Goal: Task Accomplishment & Management: Use online tool/utility

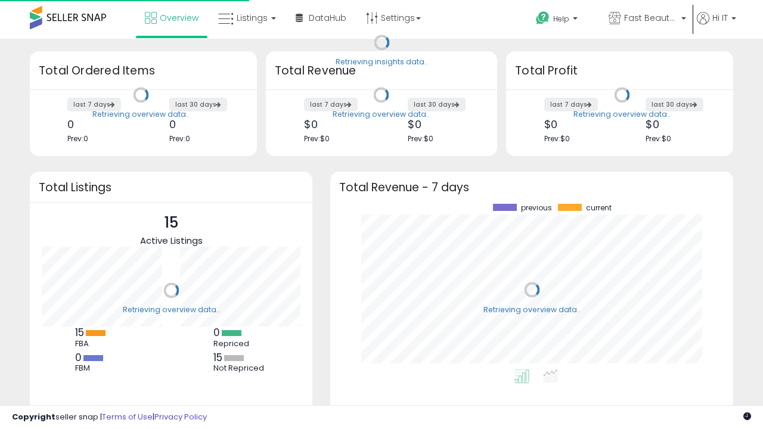
scroll to position [166, 379]
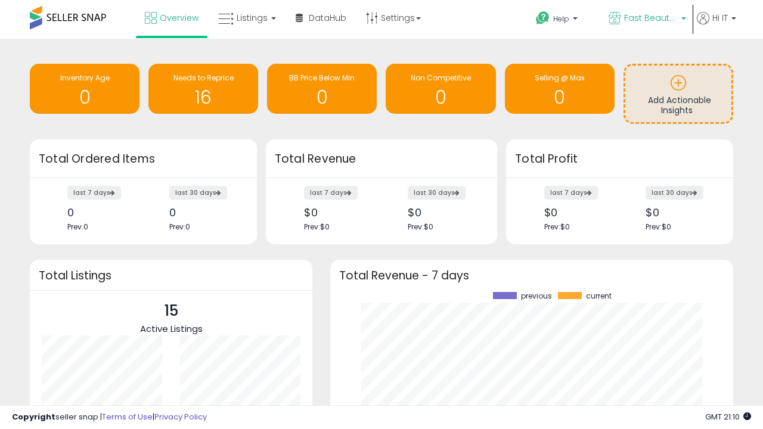
click at [646, 19] on span "Fast Beauty ([GEOGRAPHIC_DATA])" at bounding box center [651, 18] width 54 height 12
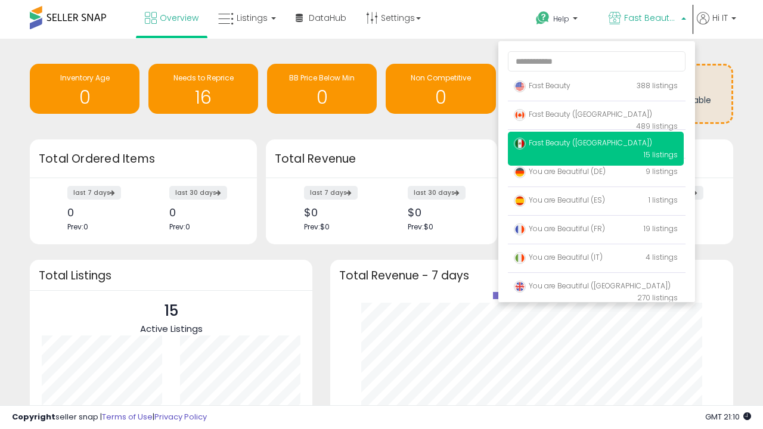
click at [596, 259] on span "You are Beautiful (IT)" at bounding box center [558, 257] width 89 height 10
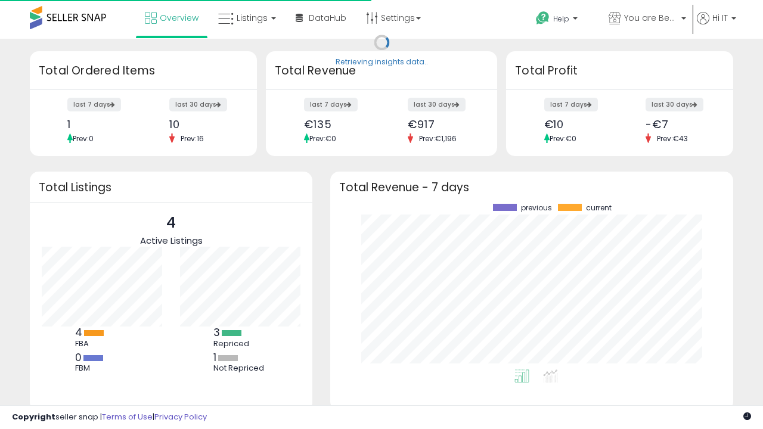
scroll to position [166, 379]
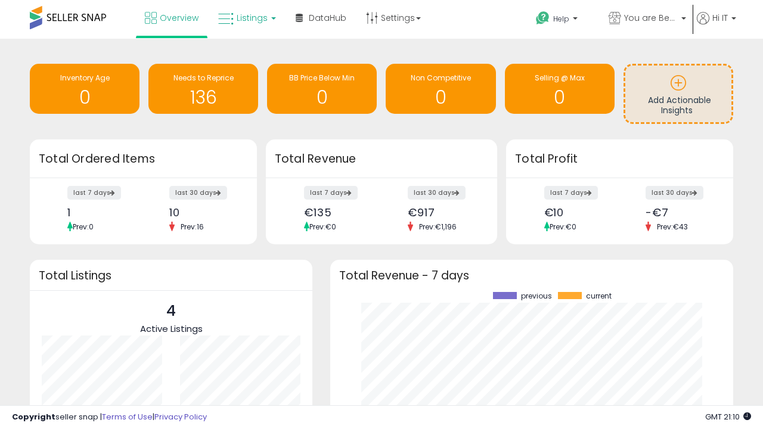
click at [246, 18] on span "Listings" at bounding box center [252, 18] width 31 height 12
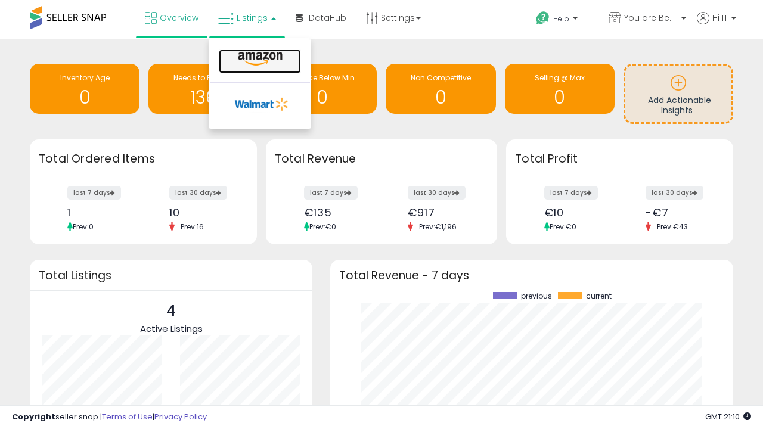
click at [259, 59] on icon at bounding box center [260, 59] width 52 height 16
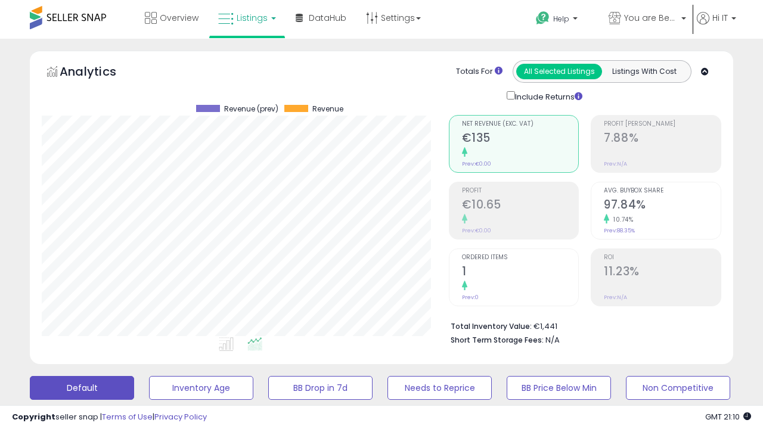
scroll to position [244, 407]
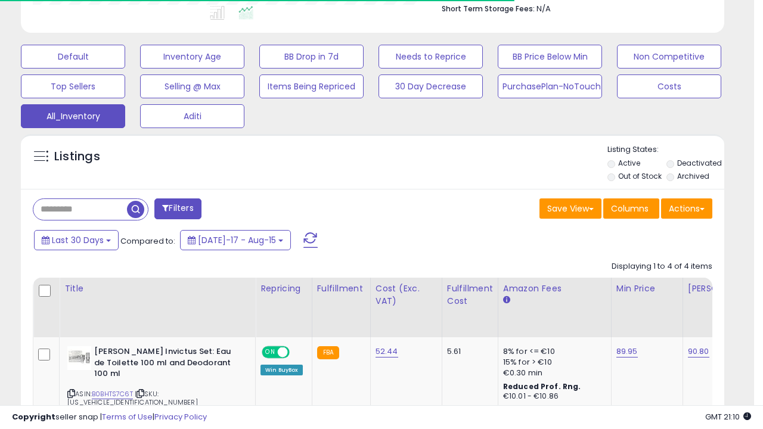
scroll to position [0, 0]
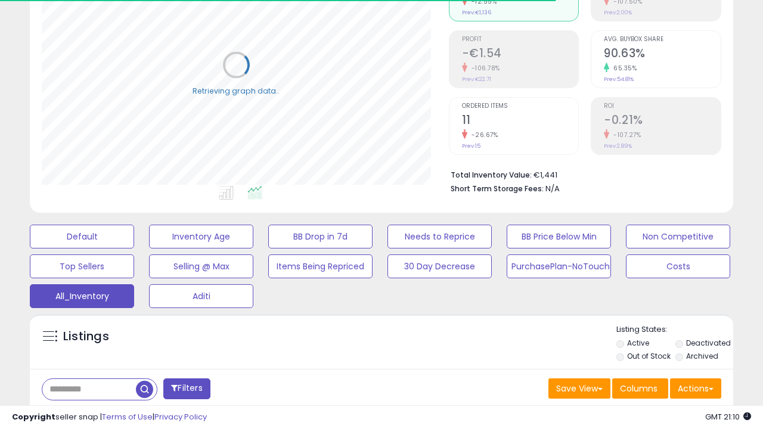
click at [85, 414] on span "Last 30 Days" at bounding box center [87, 420] width 52 height 12
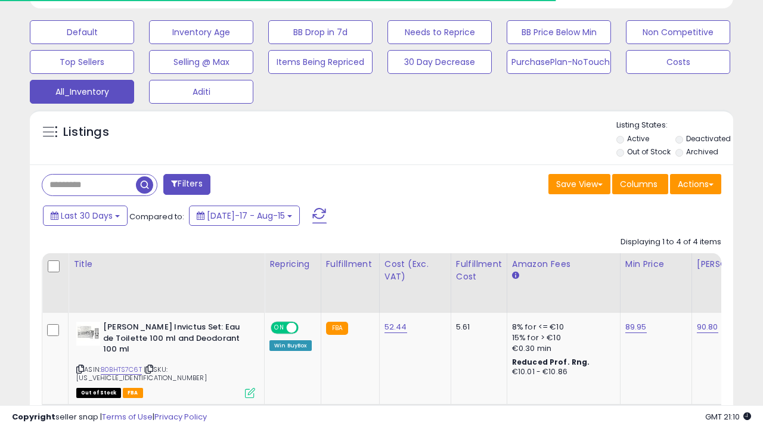
click at [0, 0] on li "Last 30 Days" at bounding box center [0, 0] width 0 height 0
click at [696, 183] on button "Actions" at bounding box center [695, 184] width 51 height 20
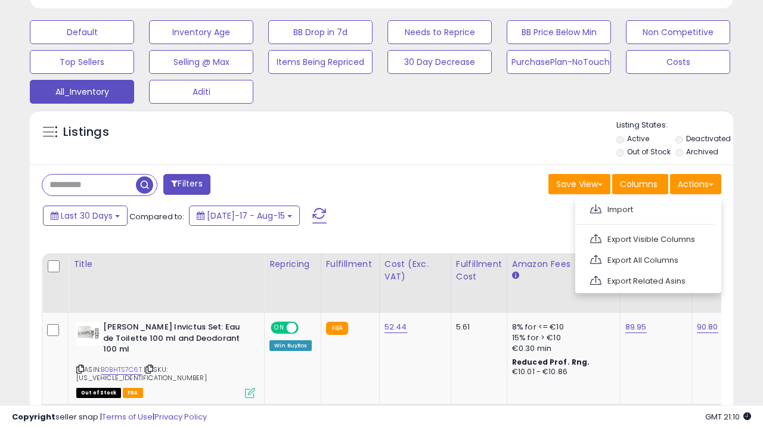
click at [647, 259] on link "Export All Columns" at bounding box center [647, 260] width 131 height 18
